Goal: Task Accomplishment & Management: Use online tool/utility

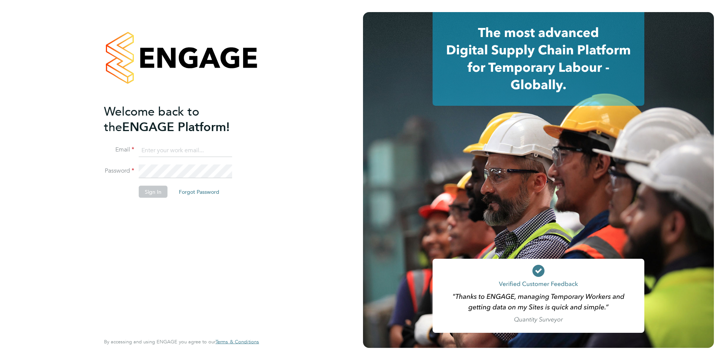
type input "[DOMAIN_NAME][EMAIL_ADDRESS][DOMAIN_NAME]"
click at [151, 247] on div "Welcome back to the ENGAGE Platform! Email [DOMAIN_NAME][EMAIL_ADDRESS][DOMAIN_…" at bounding box center [177, 218] width 147 height 229
click at [152, 191] on button "Sign In" at bounding box center [153, 192] width 29 height 12
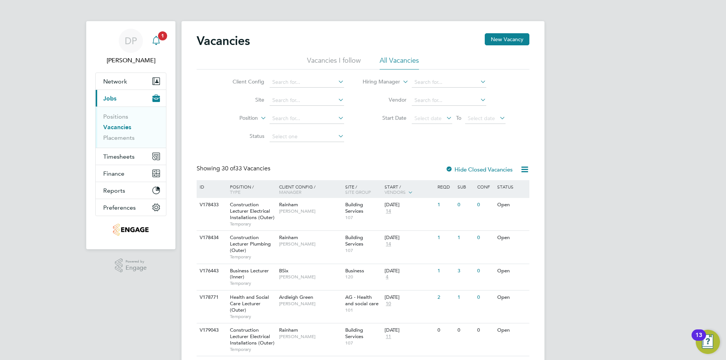
click at [160, 45] on icon "Main navigation" at bounding box center [156, 40] width 9 height 9
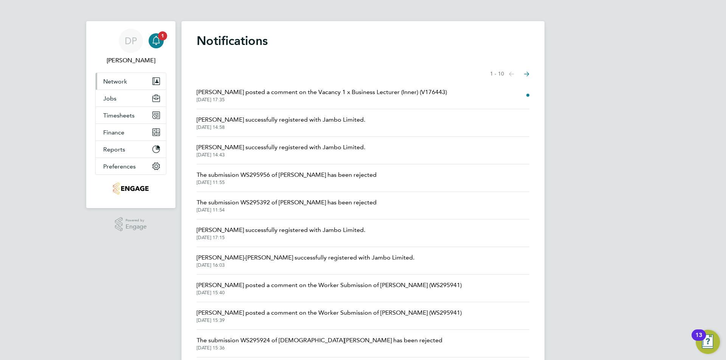
click at [126, 84] on span "Network" at bounding box center [115, 81] width 24 height 7
click at [121, 96] on button "Jobs" at bounding box center [131, 98] width 70 height 17
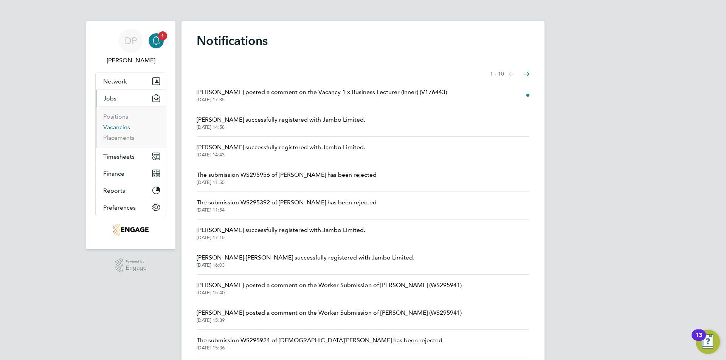
click at [121, 126] on link "Vacancies" at bounding box center [116, 127] width 27 height 7
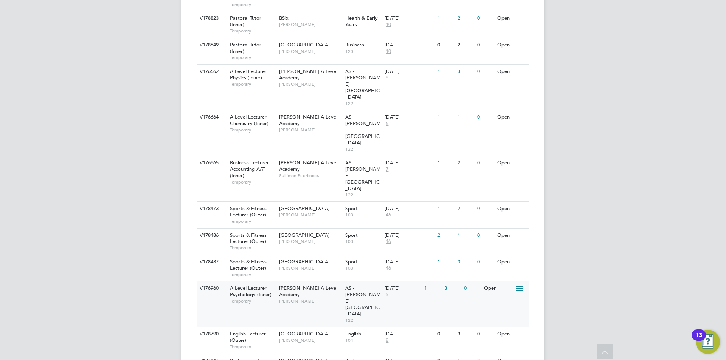
scroll to position [681, 0]
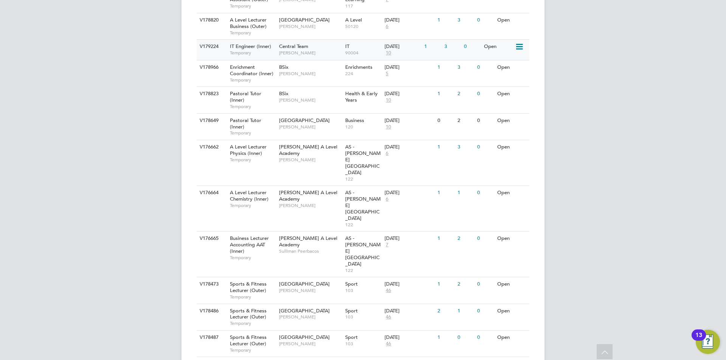
click at [268, 50] on div "IT Engineer (Inner) Temporary" at bounding box center [250, 50] width 53 height 20
click at [301, 69] on div "BSix Emma Wood" at bounding box center [310, 71] width 66 height 20
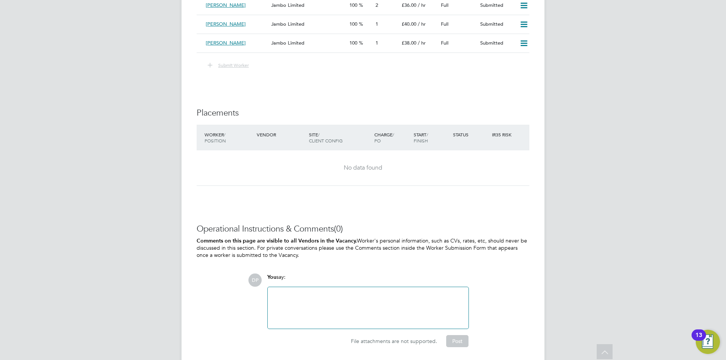
scroll to position [1268, 0]
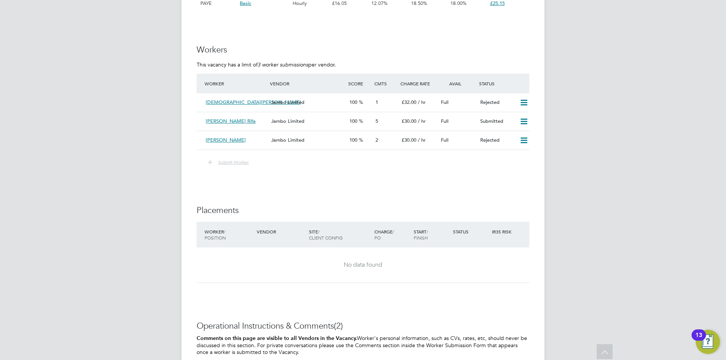
scroll to position [1504, 0]
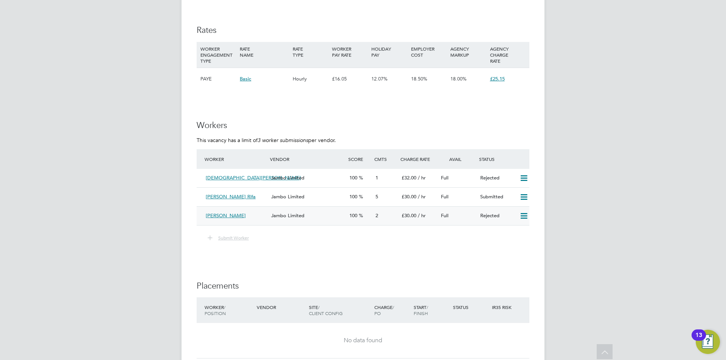
click at [382, 222] on div "2" at bounding box center [386, 216] width 26 height 12
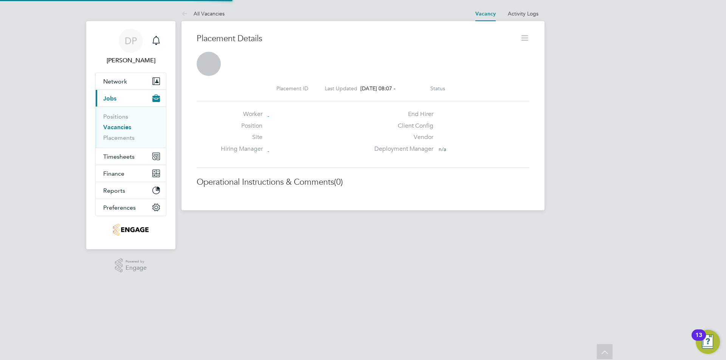
scroll to position [4, 3]
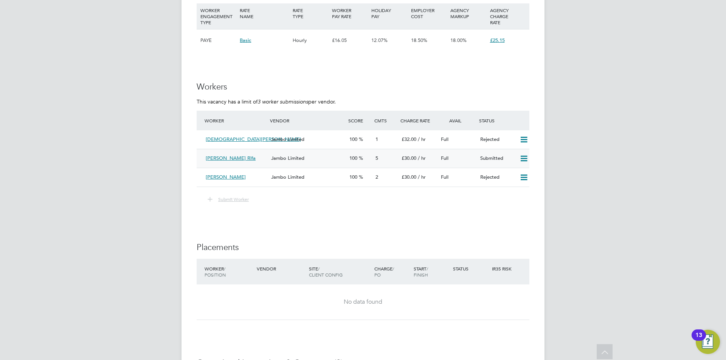
click at [288, 161] on span "Jambo Limited" at bounding box center [287, 158] width 33 height 6
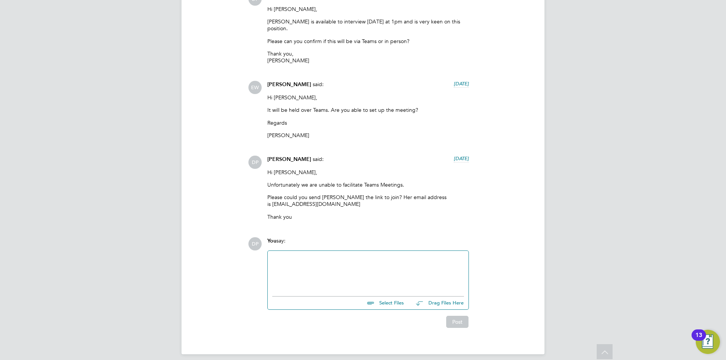
click at [361, 256] on div at bounding box center [368, 272] width 192 height 33
